Goal: Find specific page/section

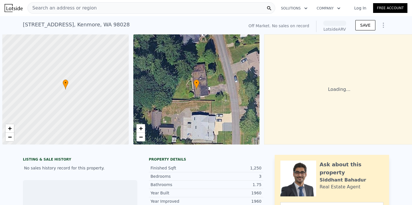
scroll to position [0, 2]
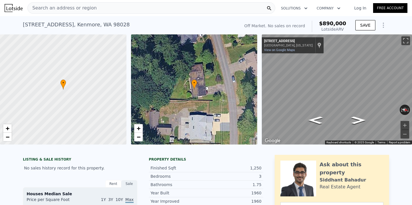
click at [171, 34] on div "• + −" at bounding box center [194, 89] width 127 height 110
click at [163, 23] on div "[STREET_ADDRESS] No sales on record (~ARV $890k )" at bounding box center [130, 26] width 215 height 16
click at [140, 6] on div "Search an address or region" at bounding box center [151, 7] width 248 height 11
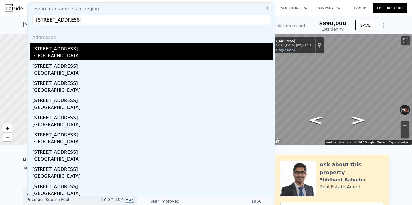
type input "[STREET_ADDRESS]"
click at [80, 51] on div "[STREET_ADDRESS]" at bounding box center [152, 47] width 240 height 9
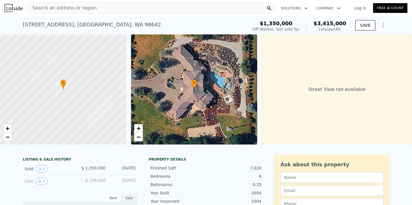
click at [3, 142] on div at bounding box center [63, 89] width 152 height 132
click at [5, 140] on link "−" at bounding box center [7, 137] width 9 height 9
click at [3, 131] on link "+" at bounding box center [7, 128] width 9 height 9
click at [12, 139] on div "+ −" at bounding box center [7, 133] width 9 height 18
click at [11, 139] on link "−" at bounding box center [7, 137] width 9 height 9
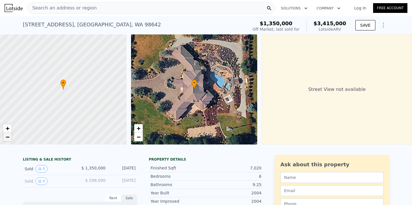
click at [11, 139] on link "−" at bounding box center [7, 137] width 9 height 9
click at [9, 139] on span "−" at bounding box center [8, 136] width 4 height 7
click at [8, 127] on span "+" at bounding box center [8, 128] width 4 height 7
click at [7, 125] on span "+" at bounding box center [8, 128] width 4 height 7
